Goal: Navigation & Orientation: Find specific page/section

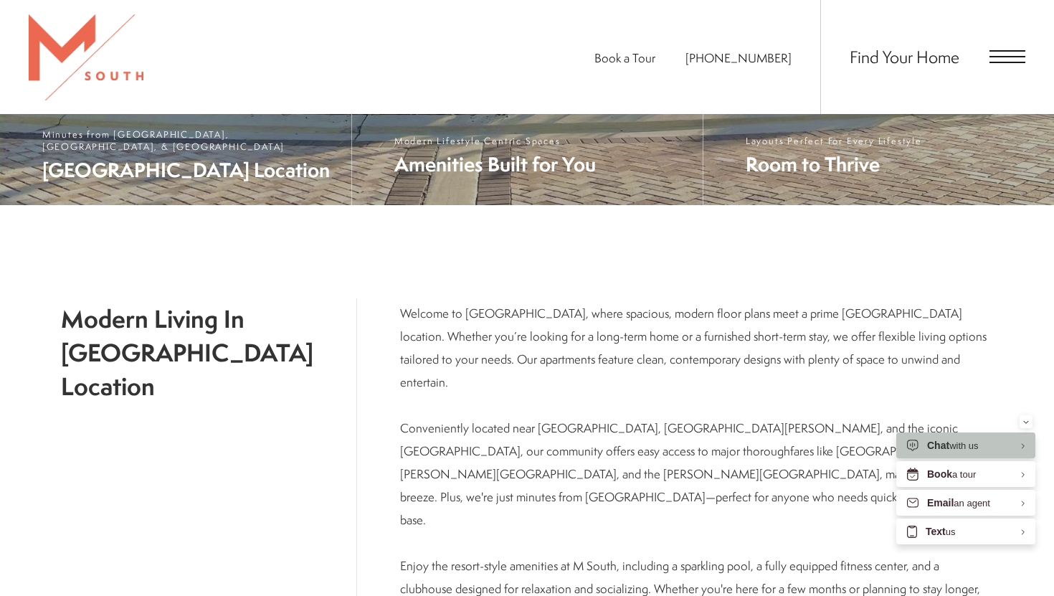
scroll to position [595, 0]
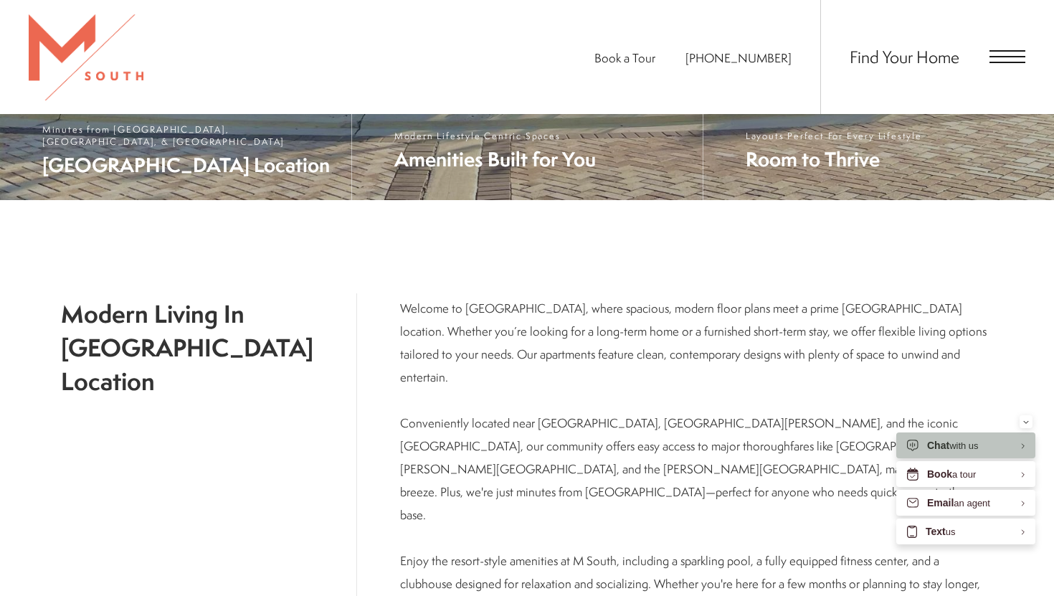
click at [1008, 52] on span "Open Menu" at bounding box center [1008, 50] width 36 height 1
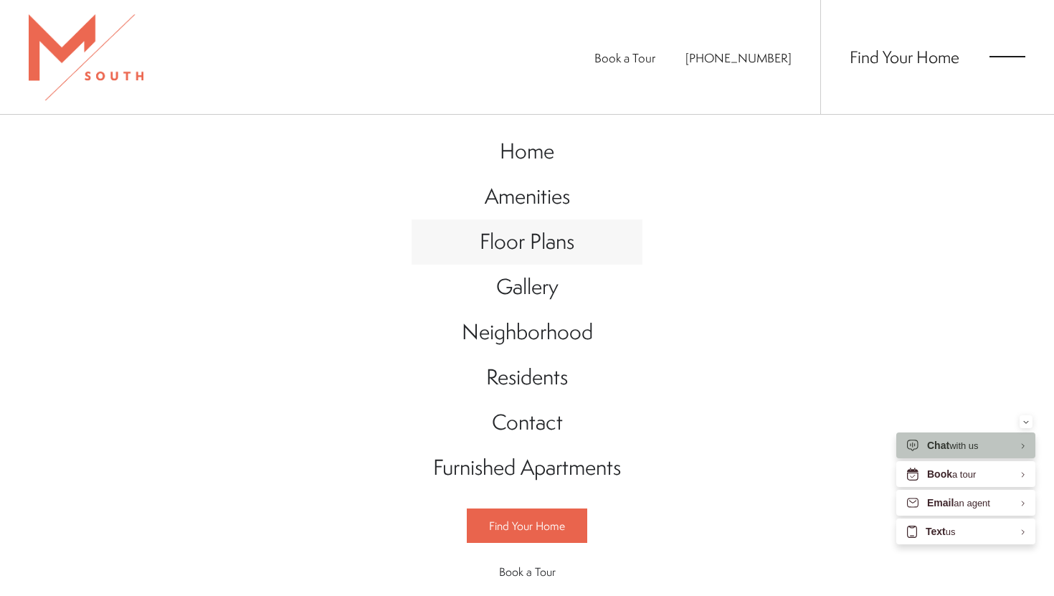
click at [535, 237] on span "Floor Plans" at bounding box center [527, 241] width 95 height 29
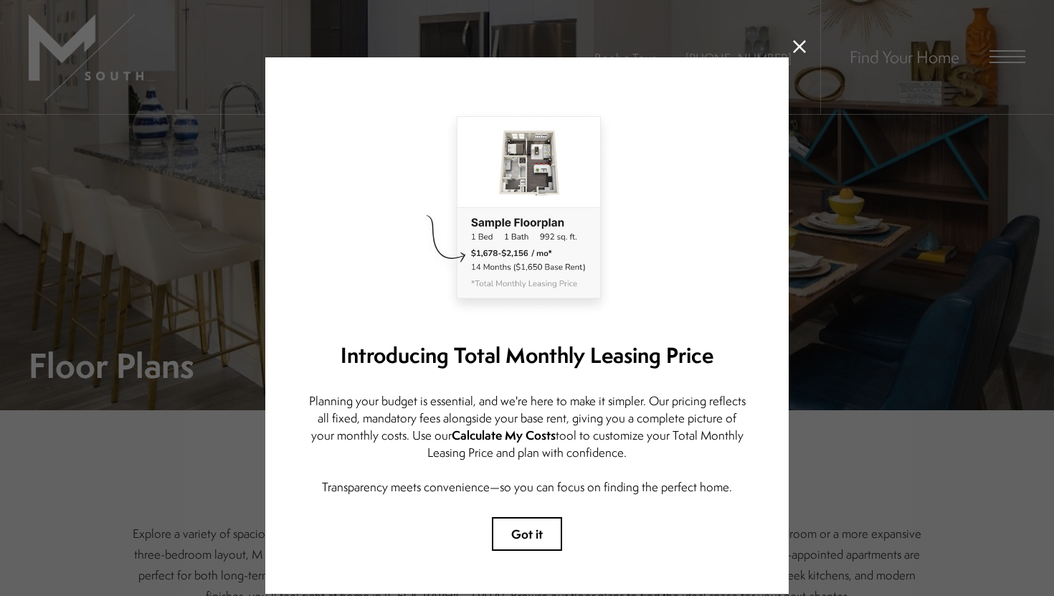
scroll to position [55, 0]
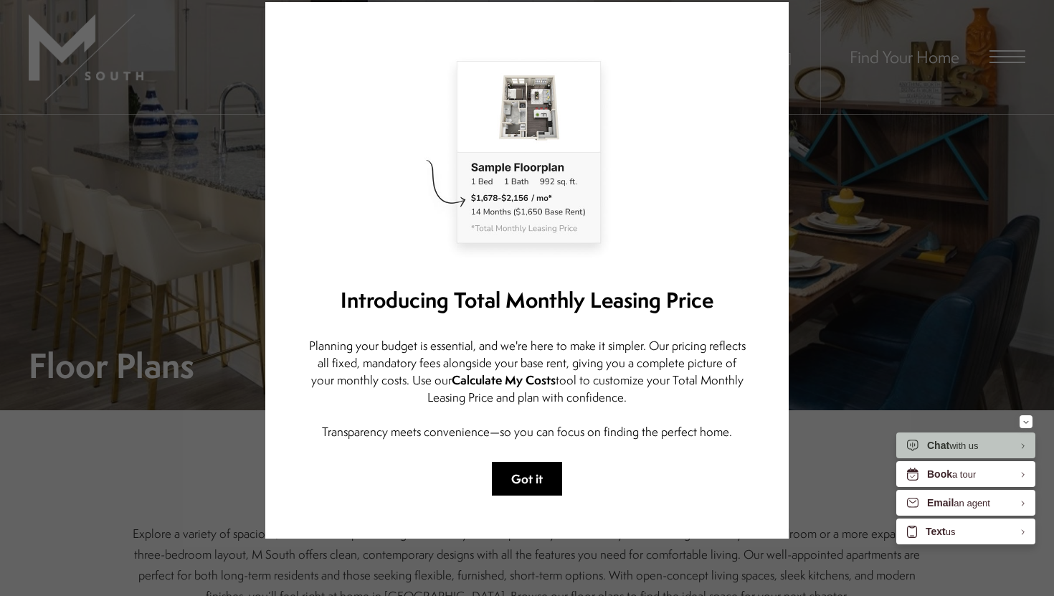
click at [517, 475] on button "Got it" at bounding box center [527, 479] width 70 height 34
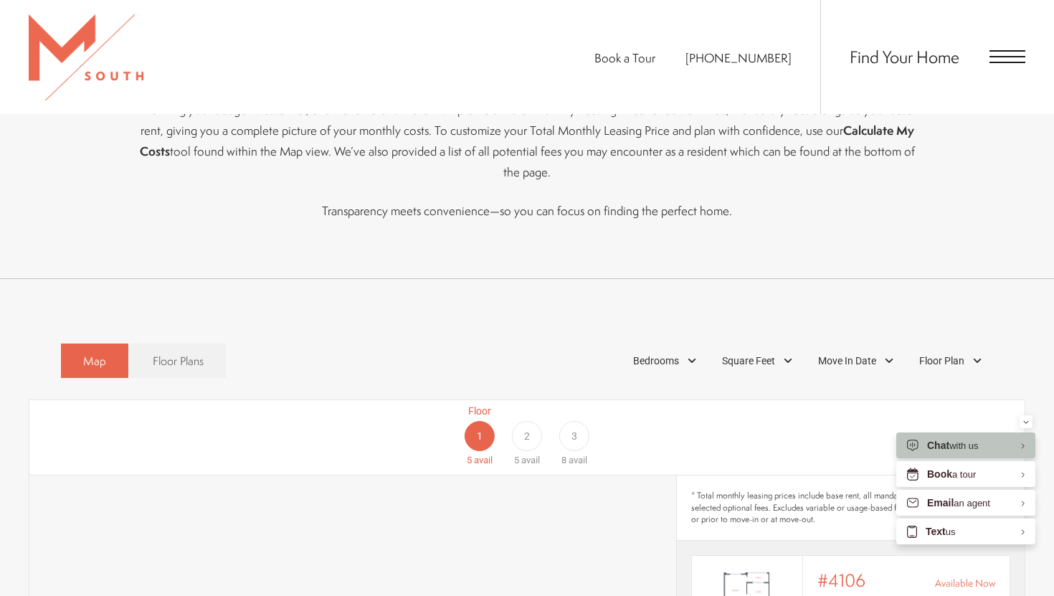
scroll to position [626, 0]
click at [686, 345] on div "Bedrooms" at bounding box center [667, 357] width 82 height 24
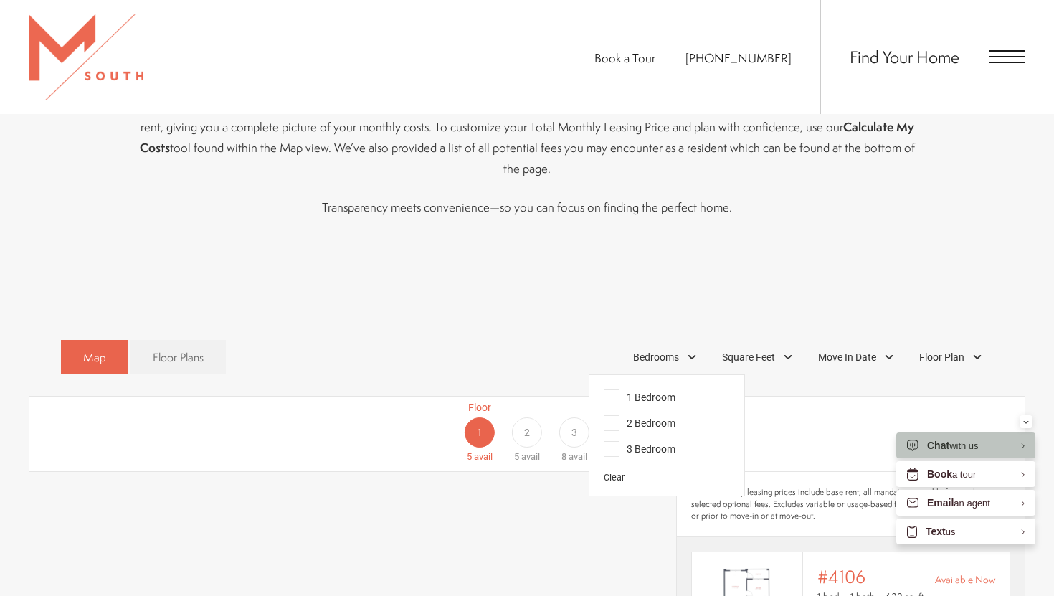
click at [671, 389] on span "1 Bedroom" at bounding box center [640, 397] width 72 height 16
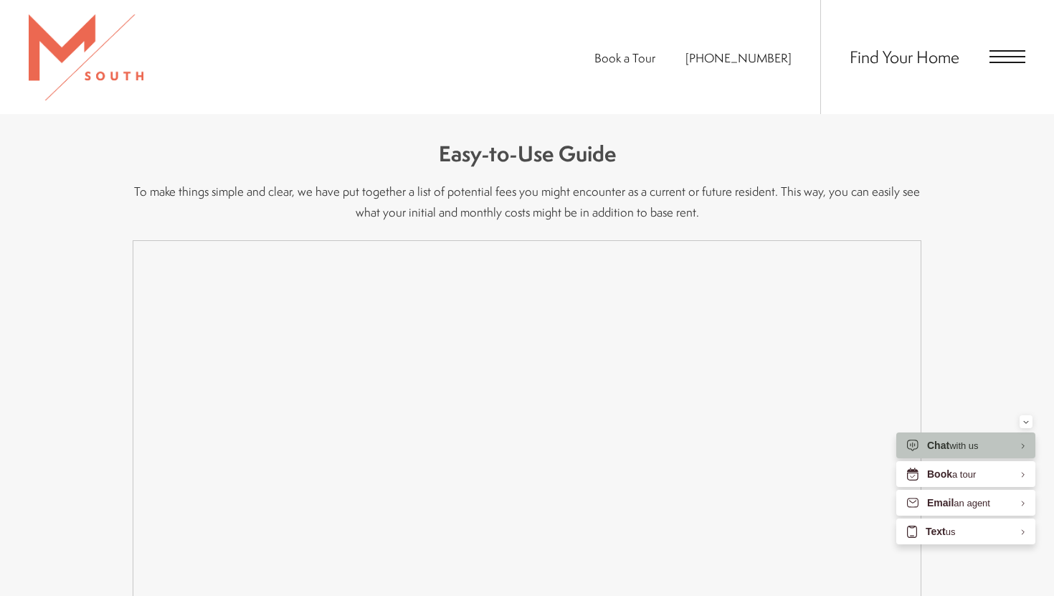
scroll to position [1838, 0]
